Goal: Task Accomplishment & Management: Manage account settings

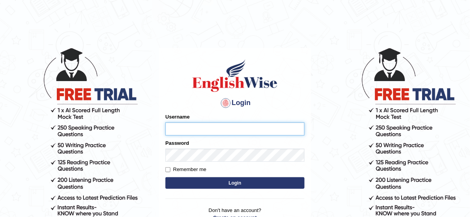
type input "jongsun_parramatta"
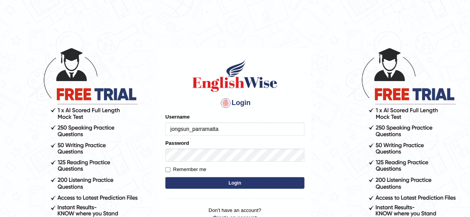
click at [10, 106] on body "Login Please fix the following errors: Username jongsun_parramatta Password Rem…" at bounding box center [235, 132] width 470 height 217
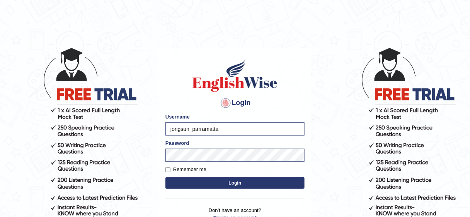
click at [243, 181] on button "Login" at bounding box center [235, 184] width 139 height 12
